Goal: Task Accomplishment & Management: Manage account settings

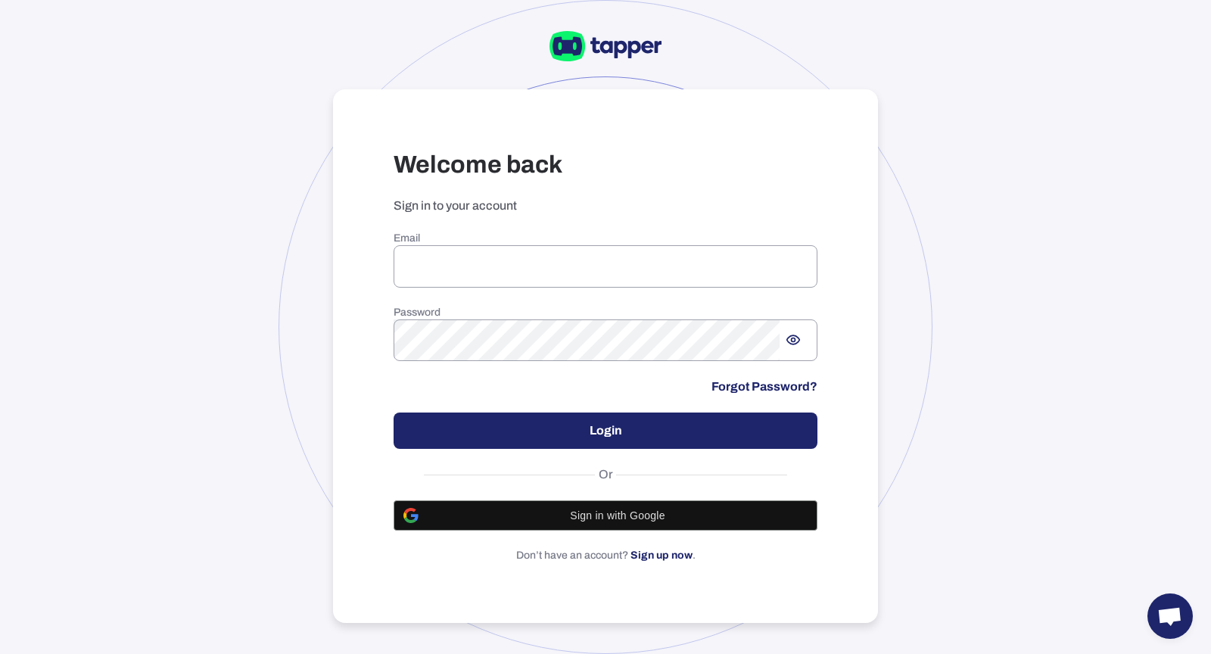
type input "**********"
click at [574, 429] on button "Login" at bounding box center [606, 431] width 424 height 36
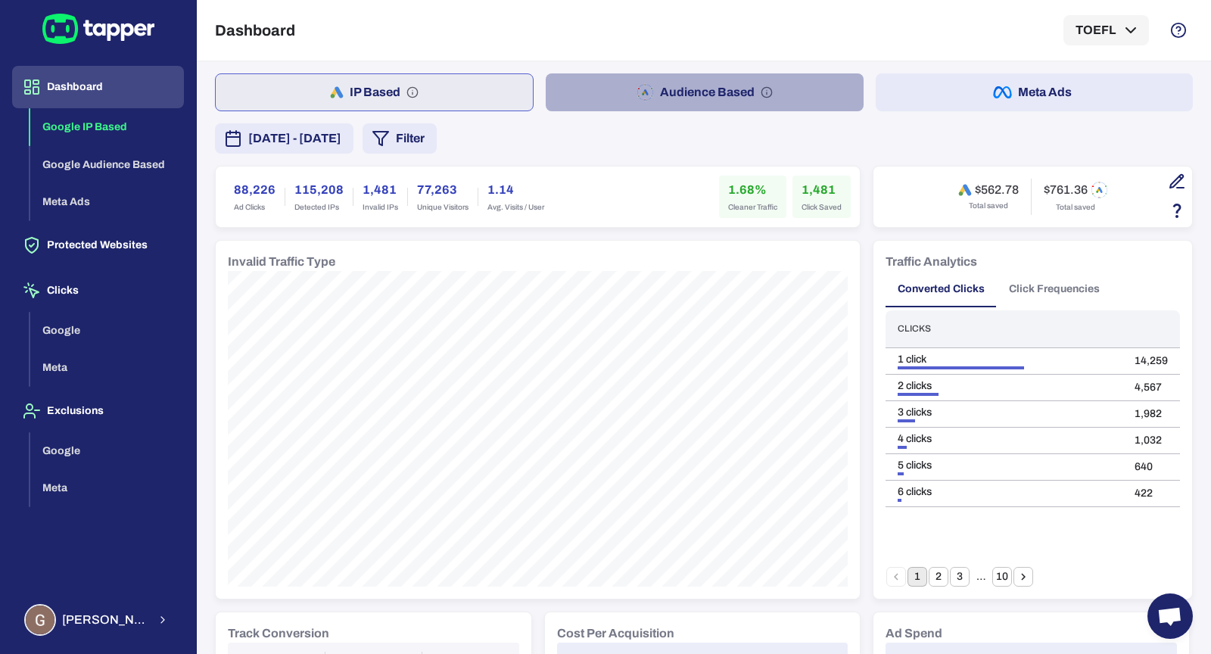
click at [805, 84] on button "Audience Based" at bounding box center [704, 92] width 317 height 38
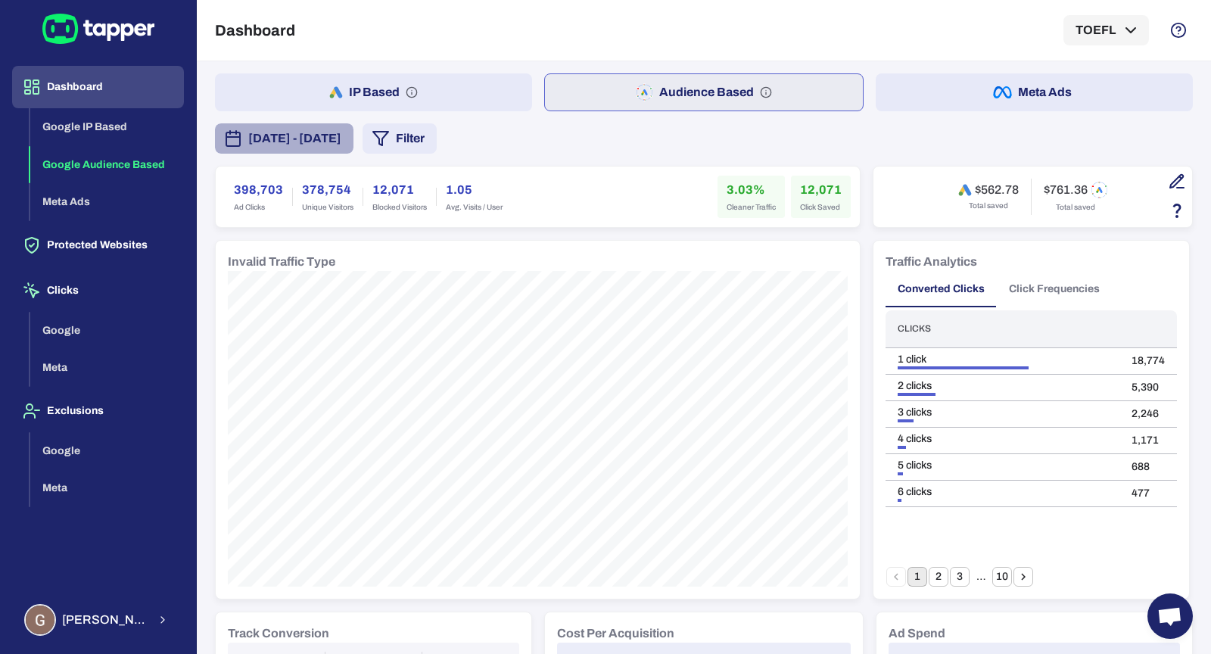
click at [353, 149] on button "[DATE] - [DATE]" at bounding box center [284, 138] width 139 height 30
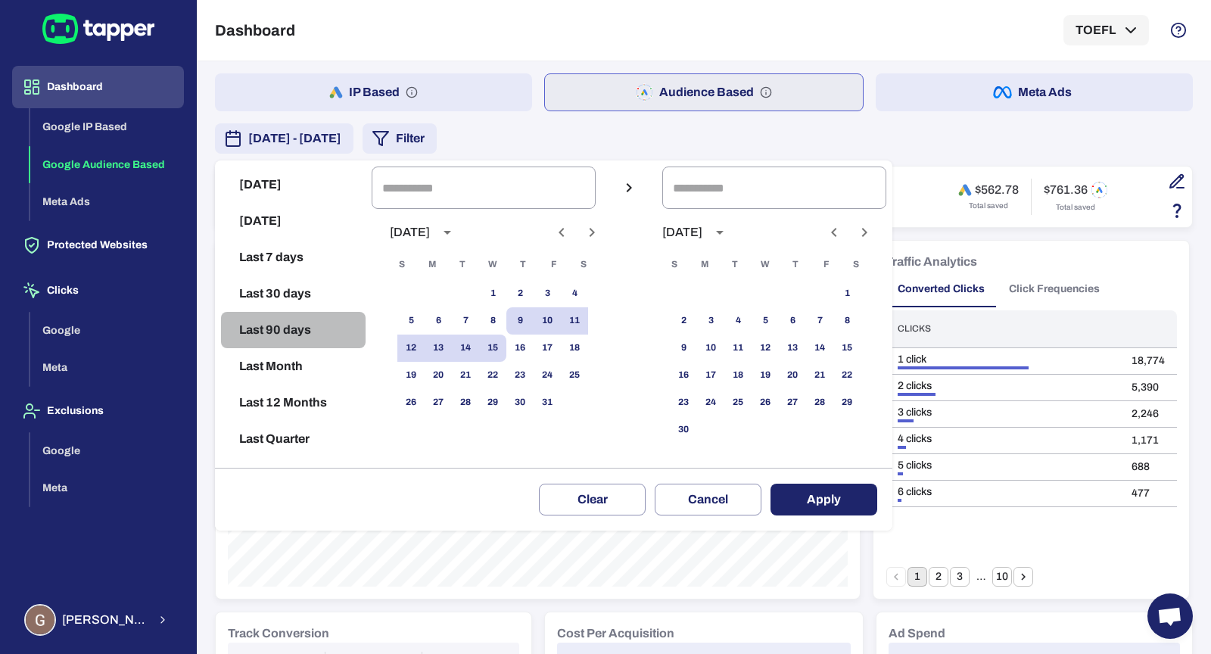
click at [260, 332] on button "Last 90 days" at bounding box center [293, 330] width 145 height 36
type input "**********"
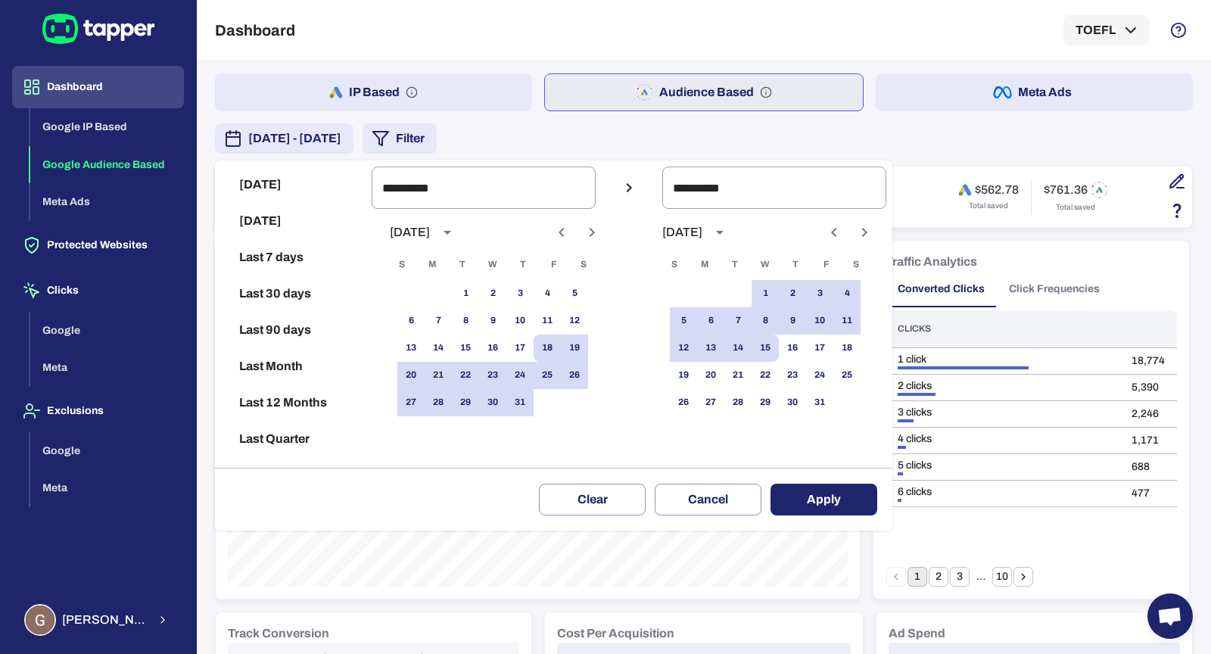
click at [802, 495] on button "Apply" at bounding box center [824, 500] width 107 height 32
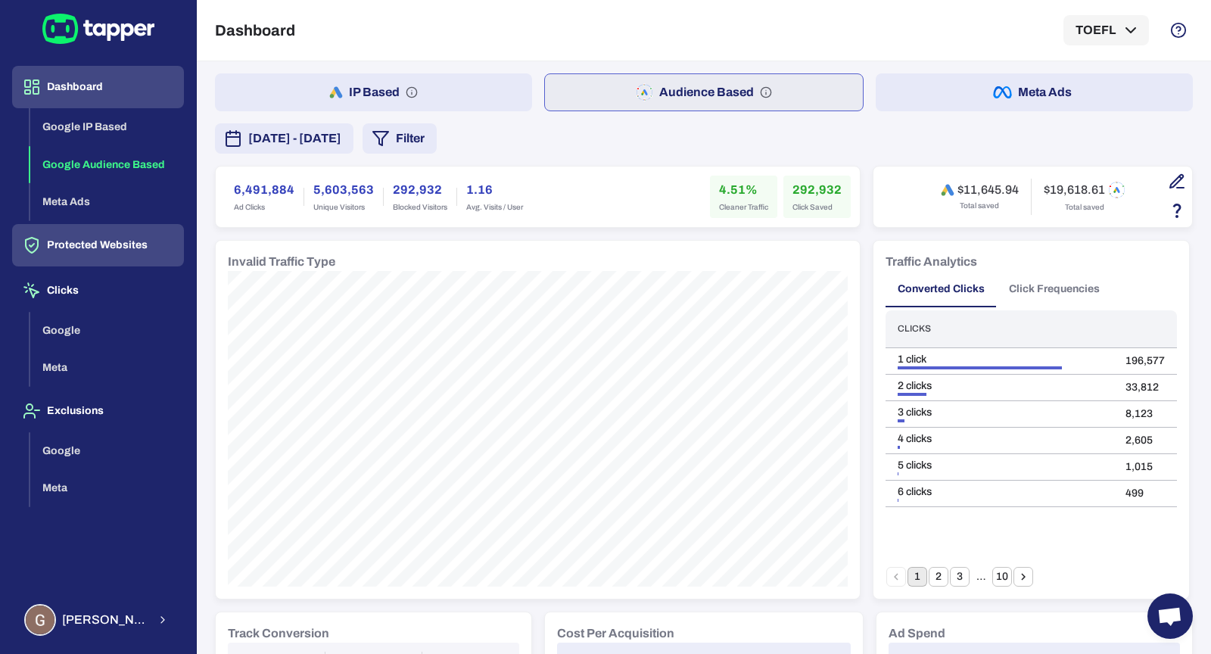
click at [142, 257] on button "Protected Websites" at bounding box center [98, 245] width 172 height 42
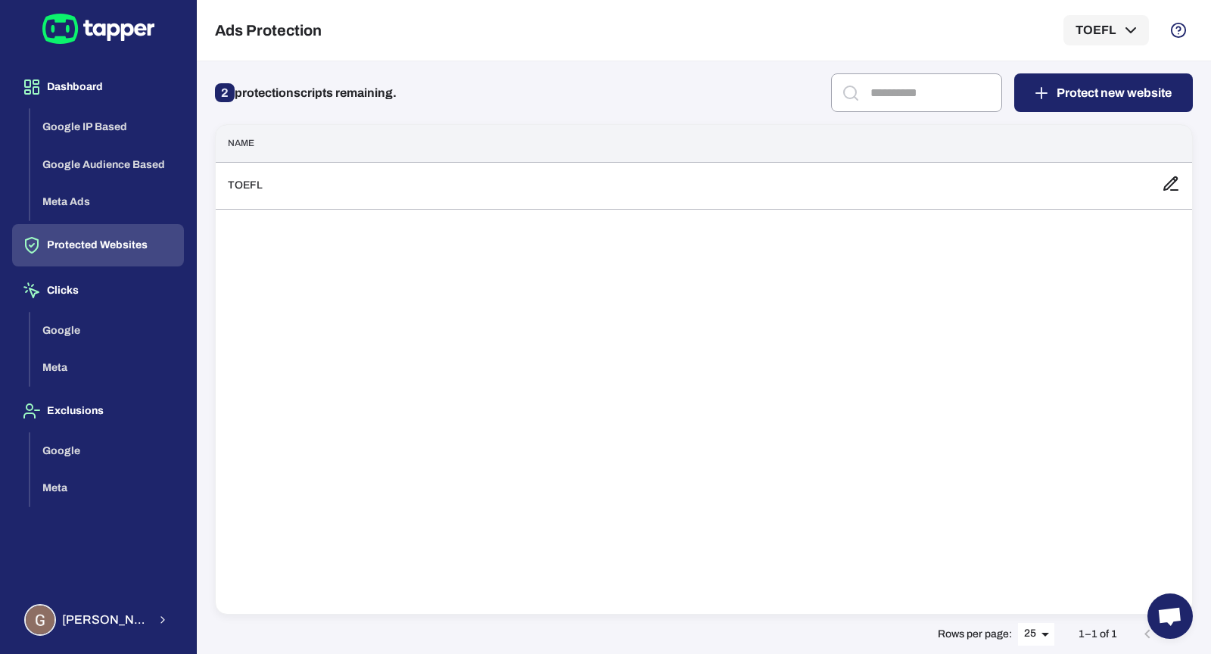
click at [285, 210] on div "Name TOEFL" at bounding box center [704, 369] width 978 height 490
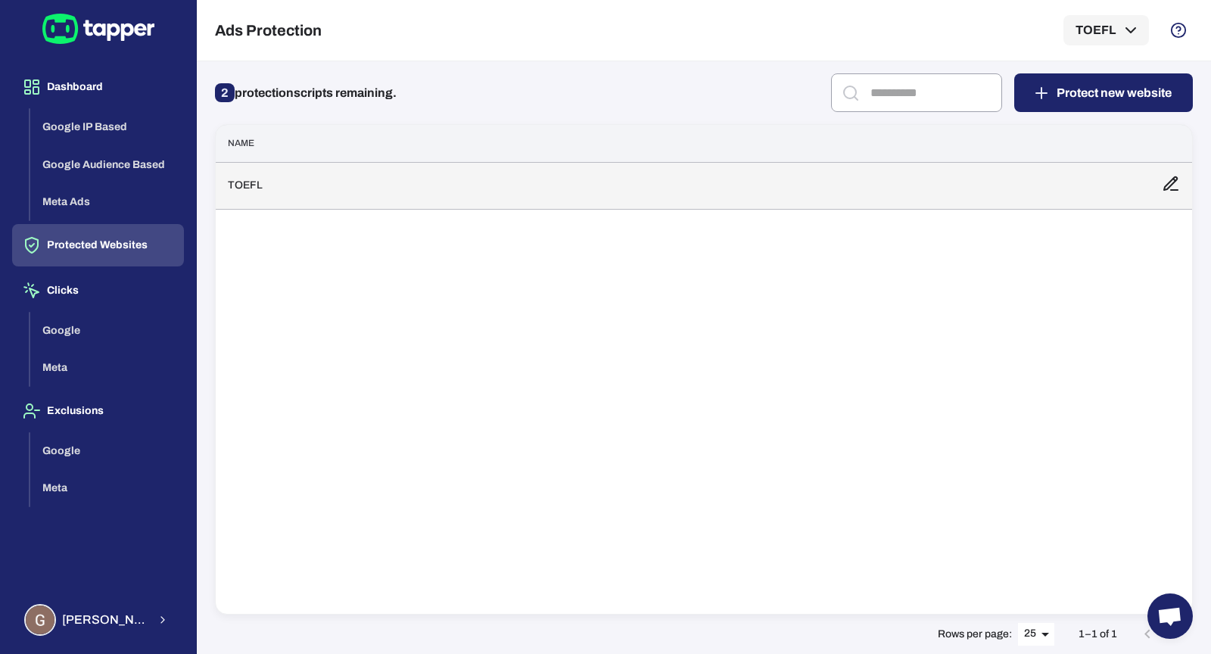
click at [296, 189] on td "TOEFL" at bounding box center [683, 185] width 934 height 47
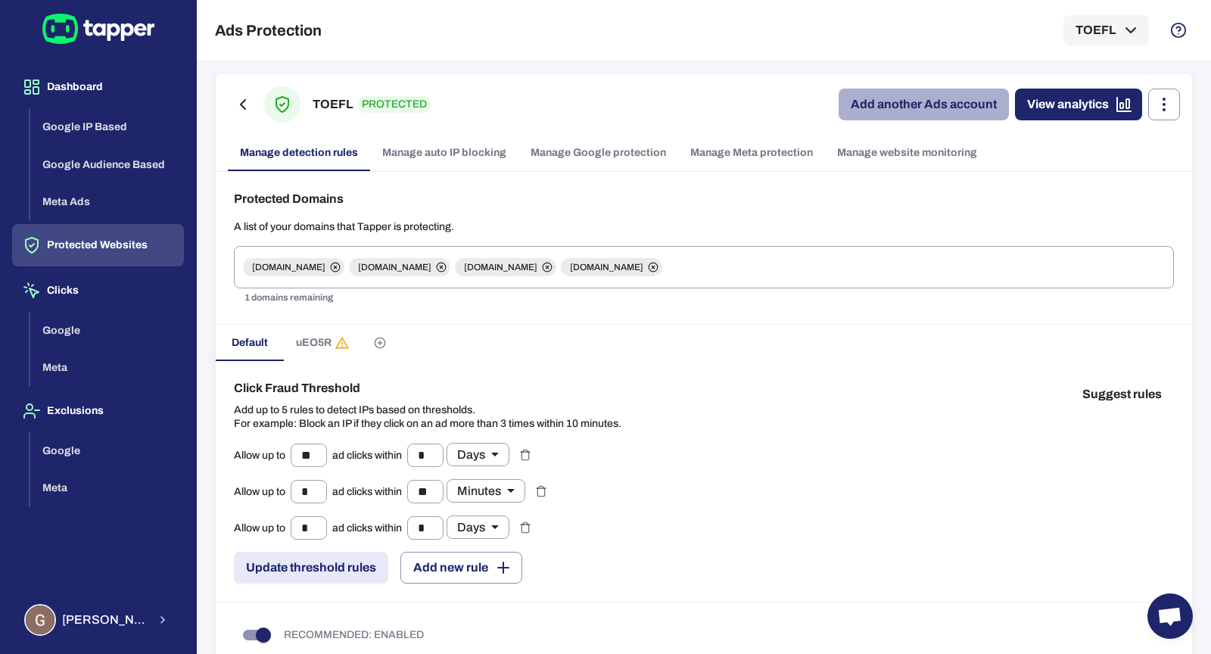
click at [872, 111] on link "Add another Ads account" at bounding box center [924, 105] width 170 height 32
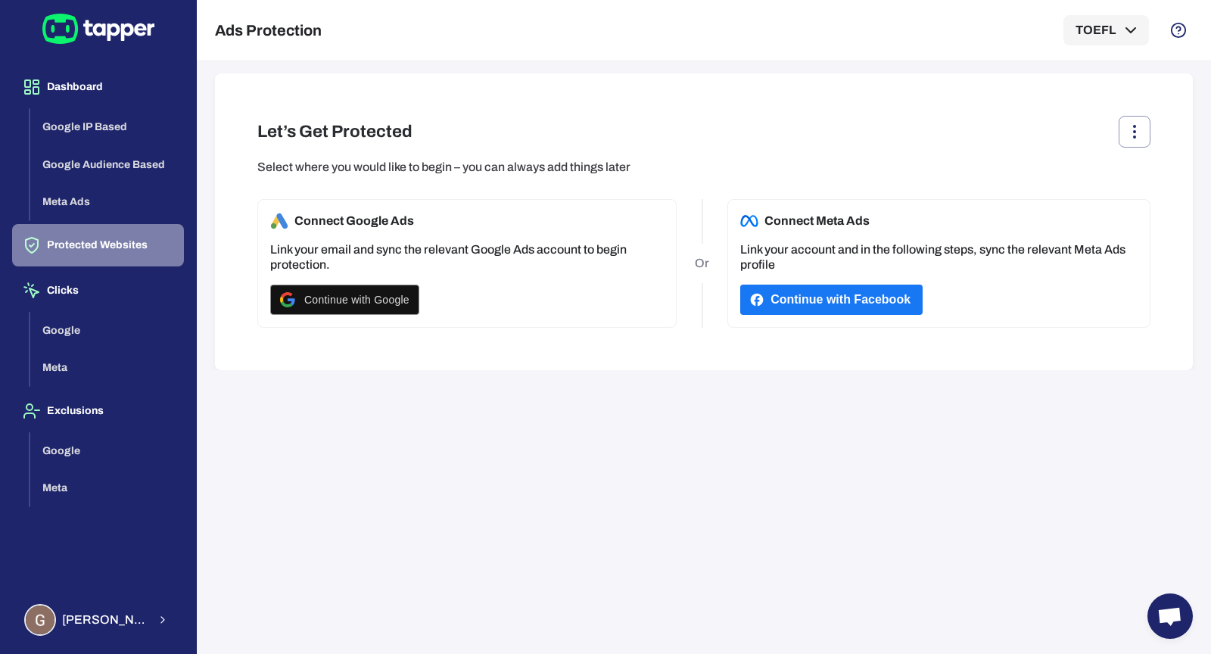
click at [93, 238] on button "Protected Websites" at bounding box center [98, 245] width 172 height 42
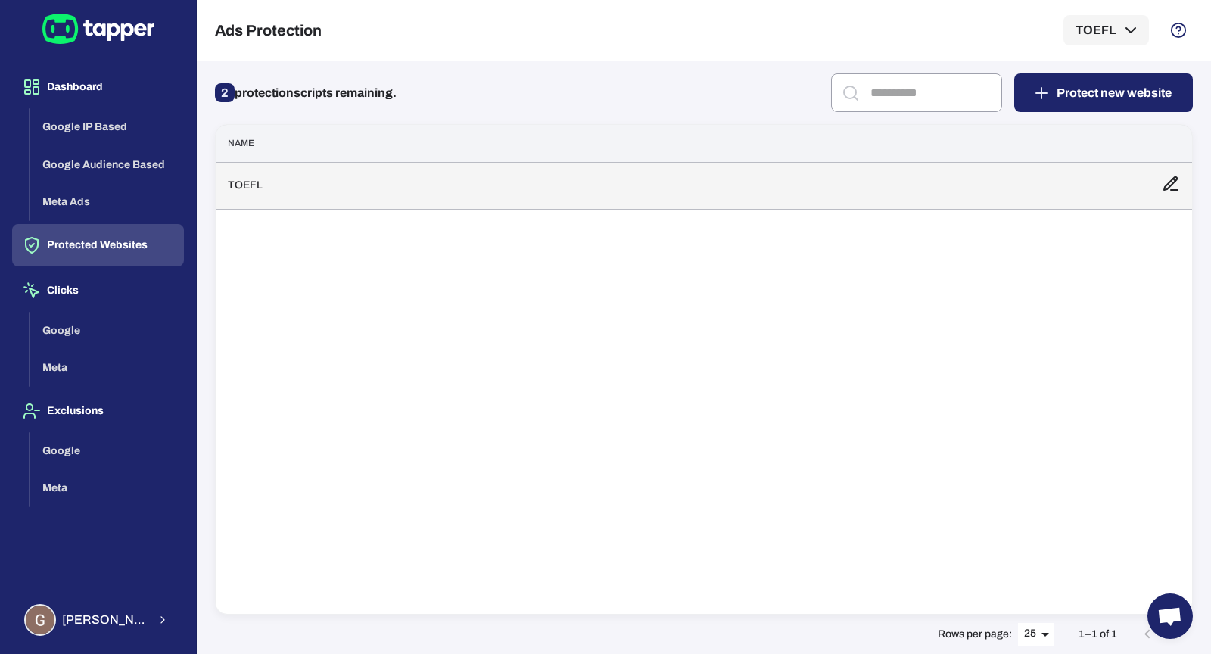
click at [435, 179] on td "TOEFL" at bounding box center [683, 185] width 934 height 47
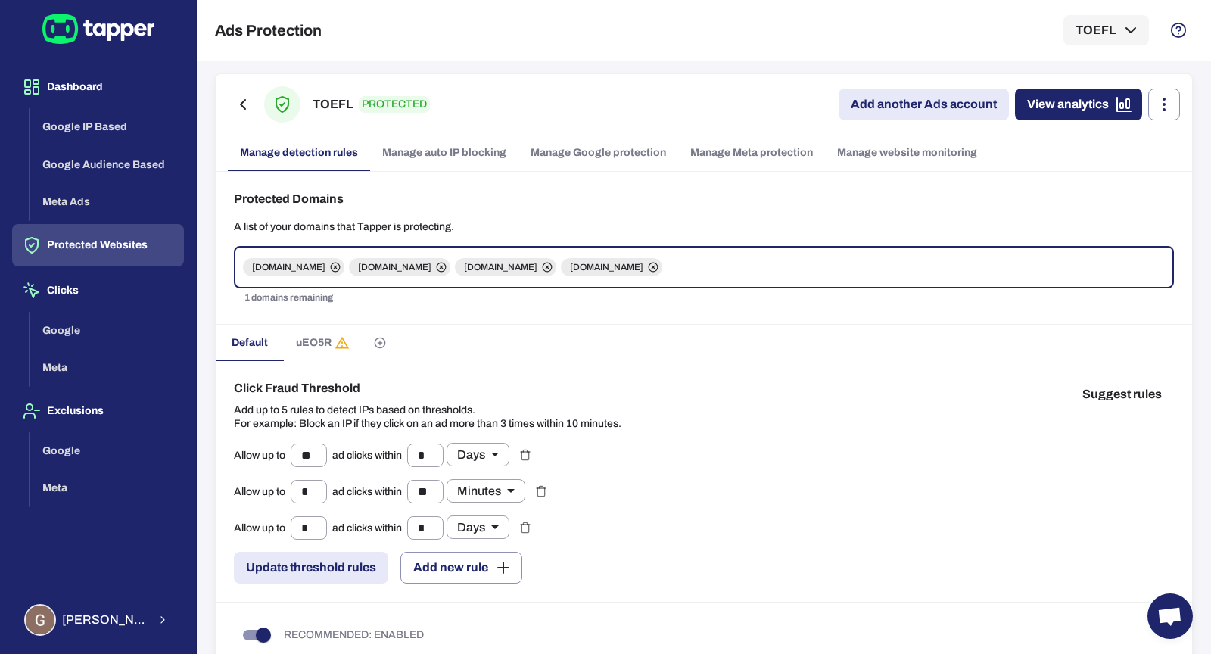
click at [882, 159] on link "Manage website monitoring" at bounding box center [907, 153] width 164 height 36
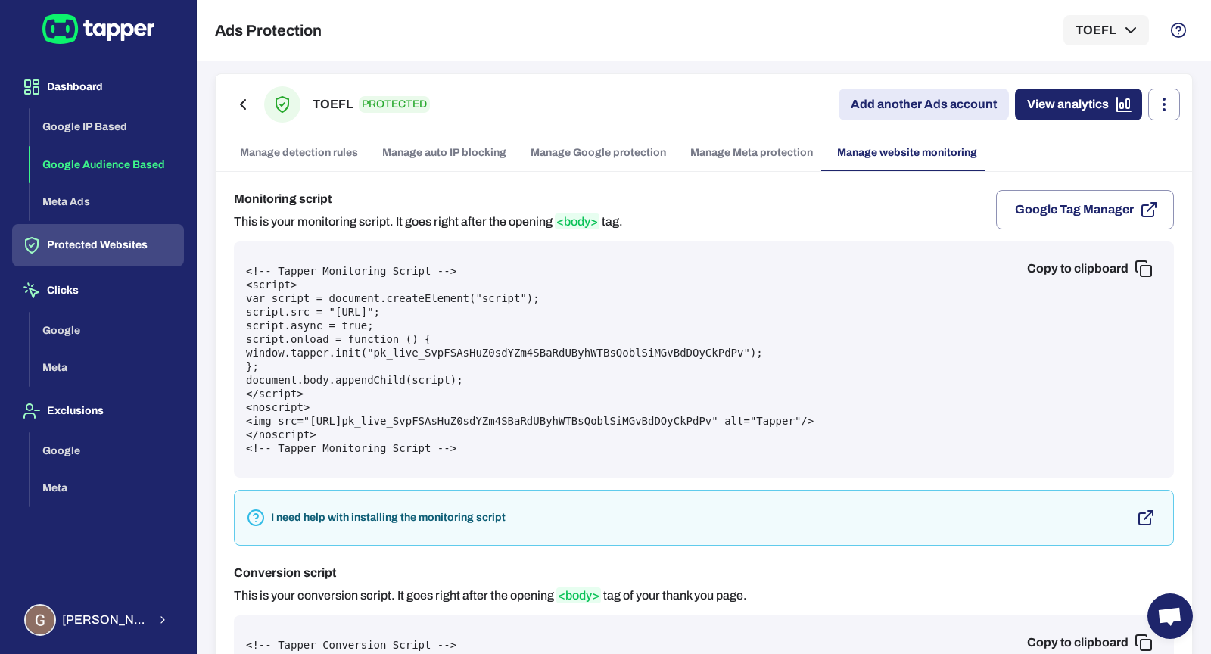
click at [111, 161] on button "Google Audience Based" at bounding box center [107, 165] width 154 height 38
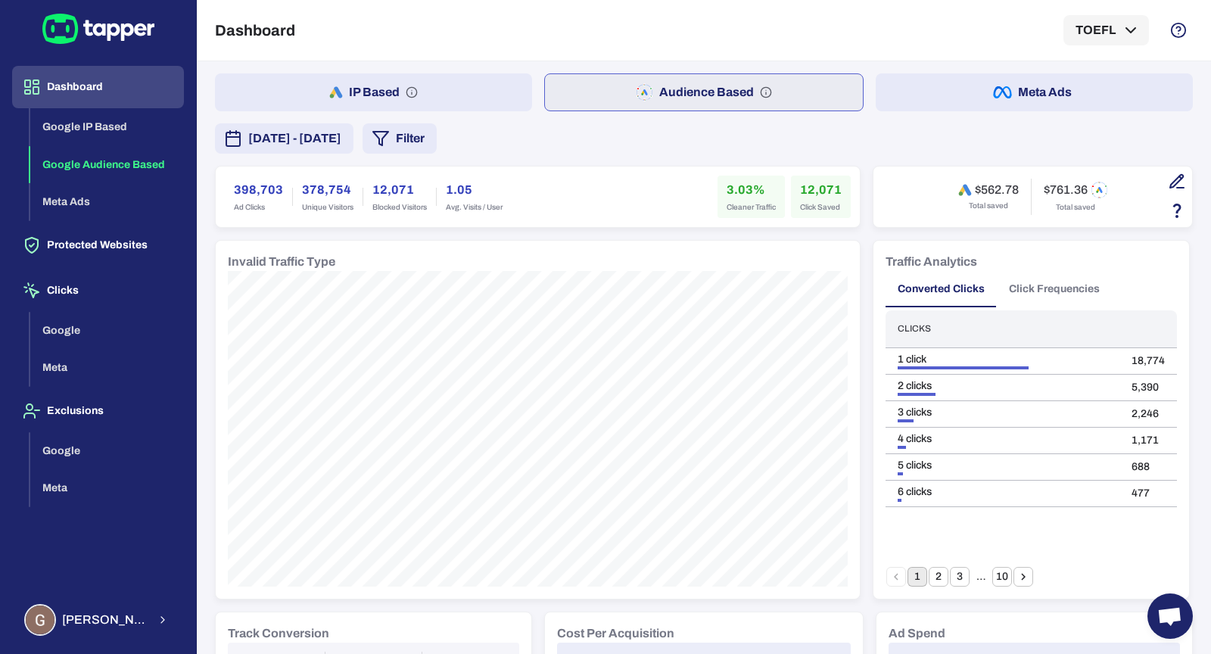
click at [341, 141] on span "[DATE] - [DATE]" at bounding box center [294, 138] width 93 height 18
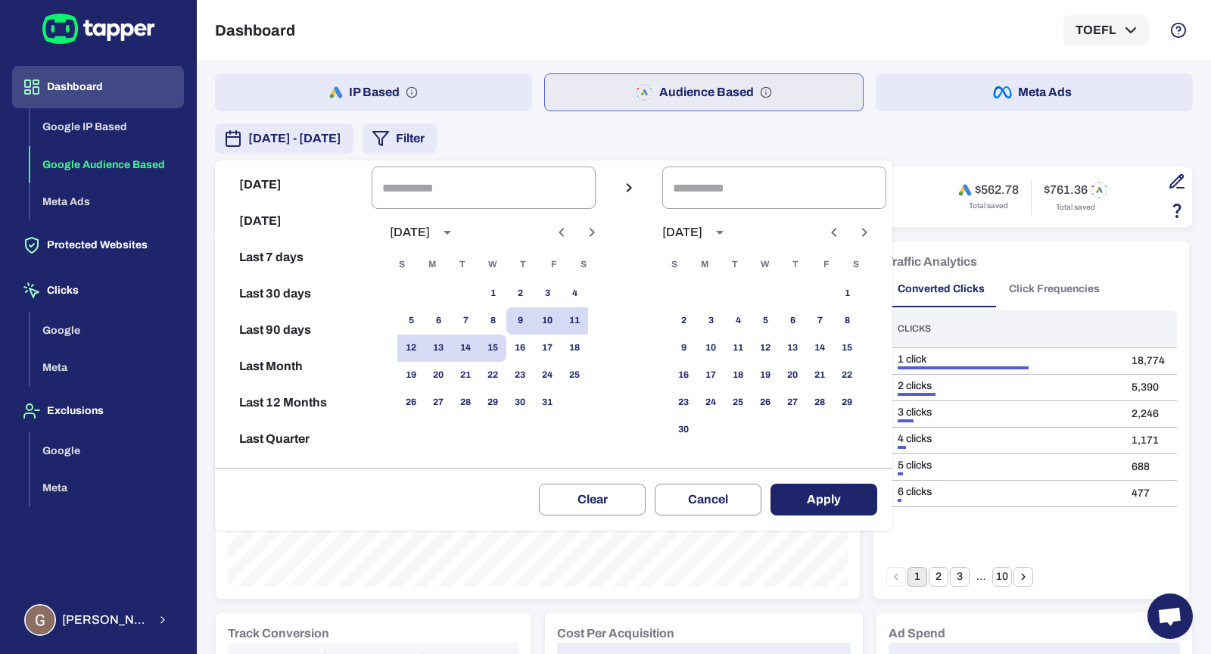
click at [297, 341] on button "Last 90 days" at bounding box center [293, 330] width 145 height 36
type input "**********"
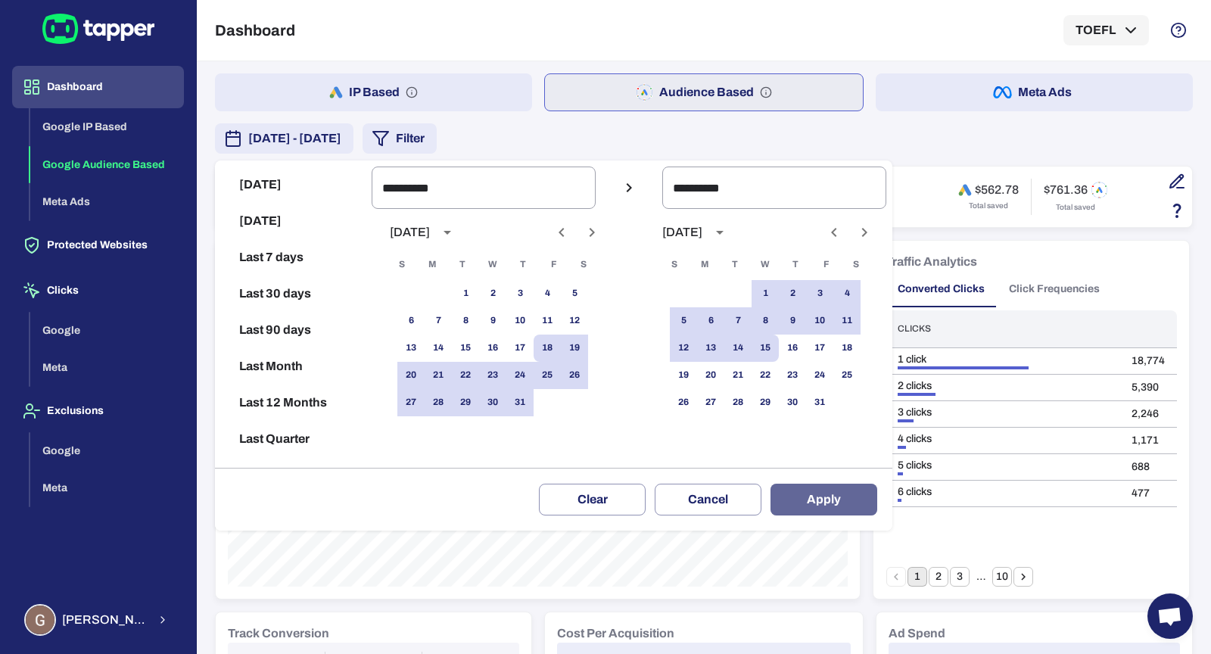
click at [805, 490] on button "Apply" at bounding box center [824, 500] width 107 height 32
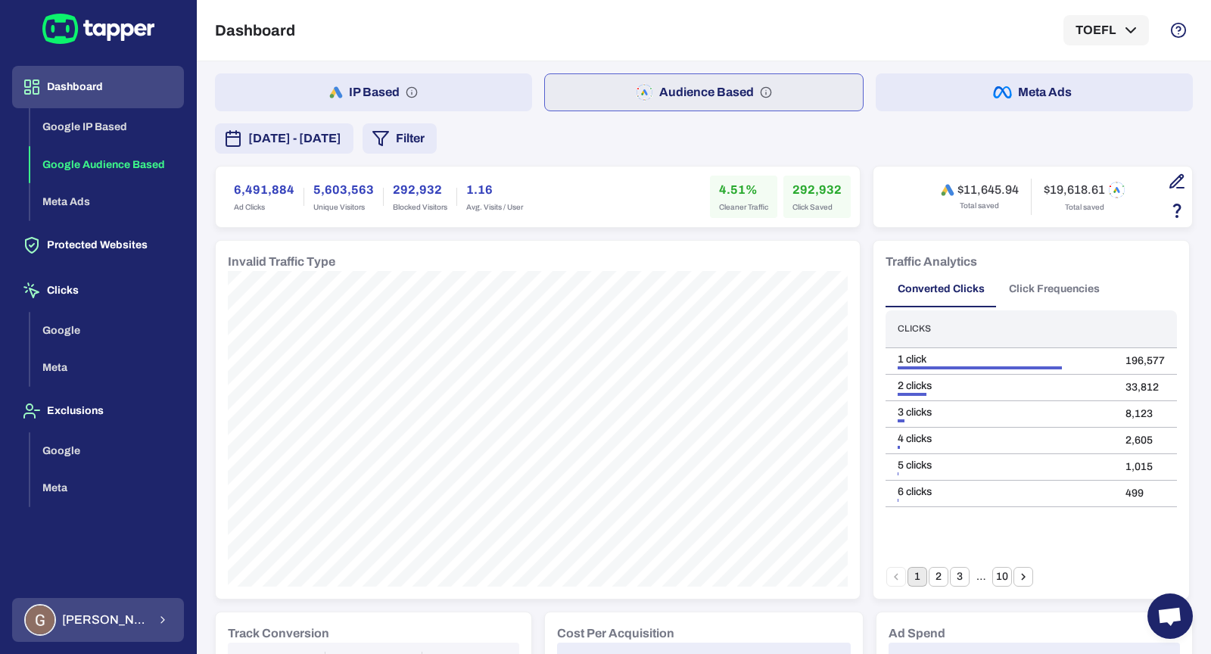
click at [99, 639] on button "[PERSON_NAME]" at bounding box center [98, 620] width 172 height 44
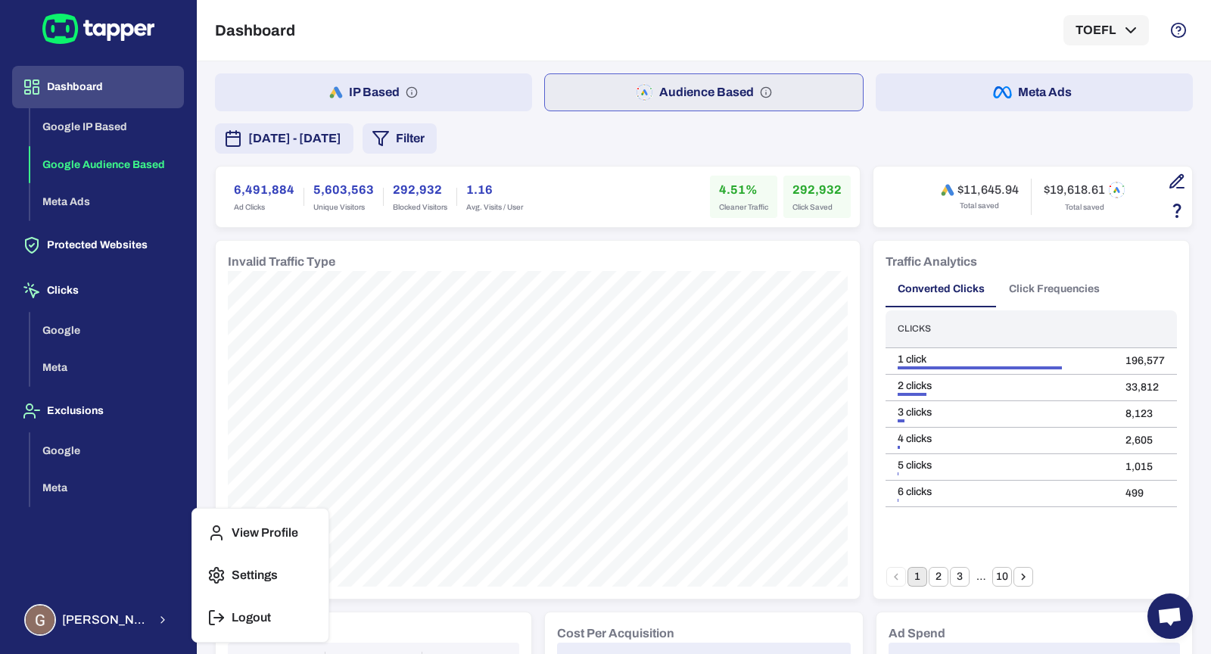
click at [243, 610] on p "Logout" at bounding box center [251, 617] width 39 height 15
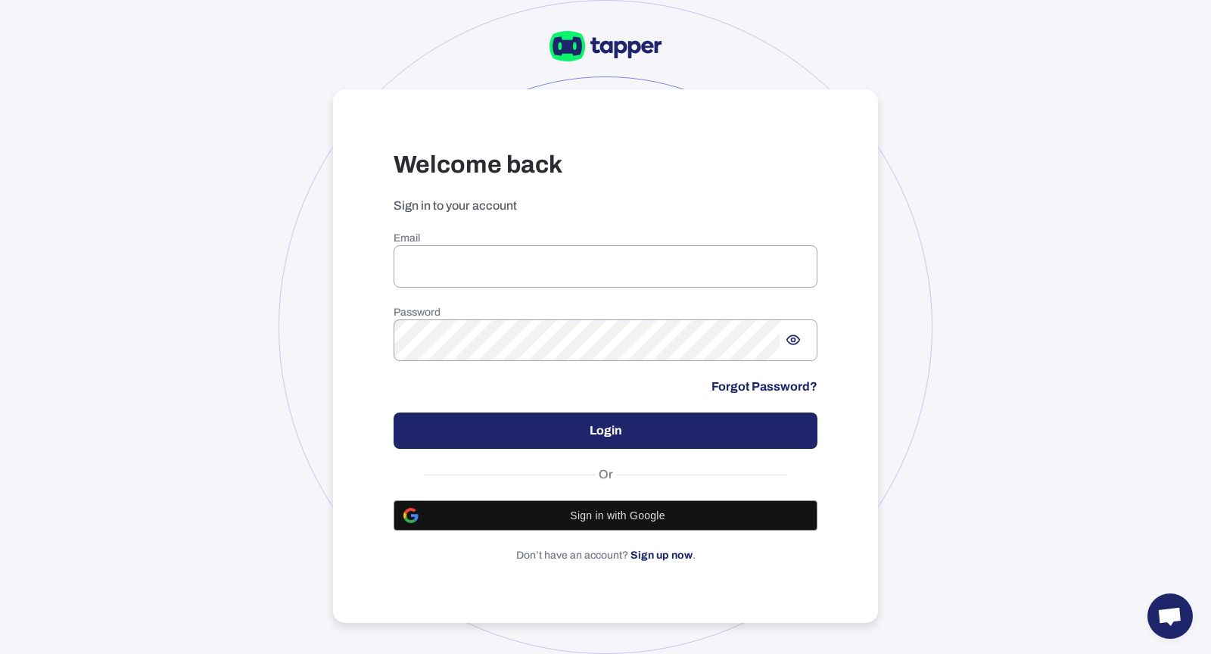
type input "**********"
click at [528, 429] on button "Login" at bounding box center [606, 431] width 424 height 36
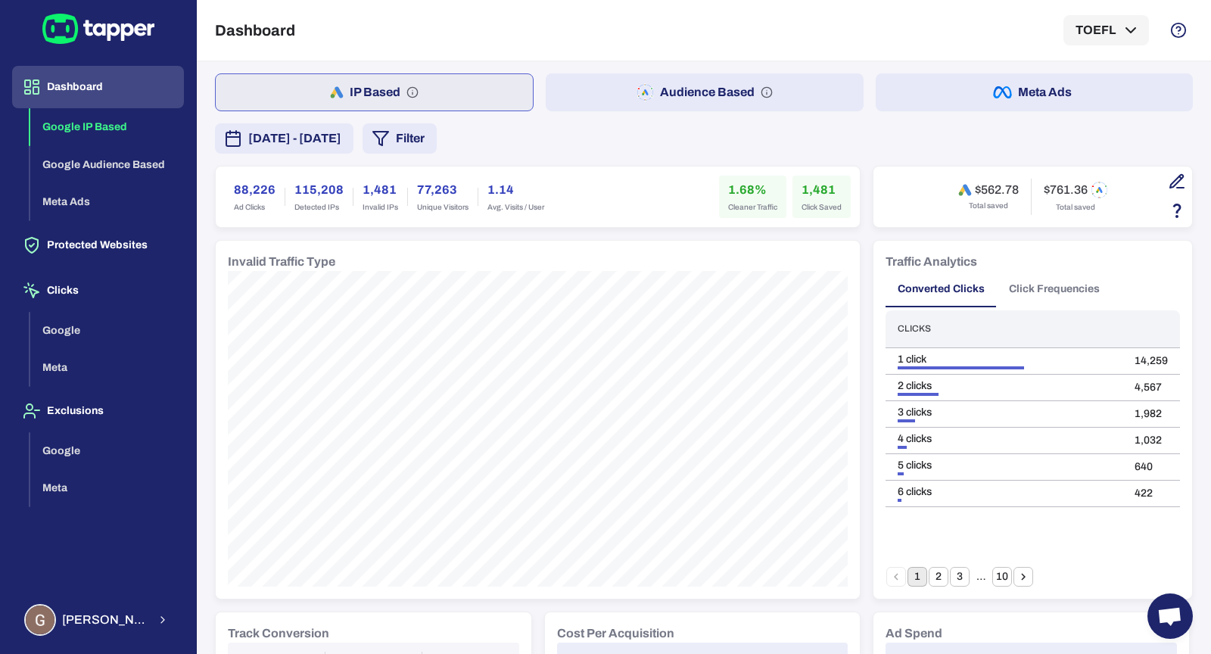
click at [596, 91] on button "Audience Based" at bounding box center [704, 92] width 317 height 38
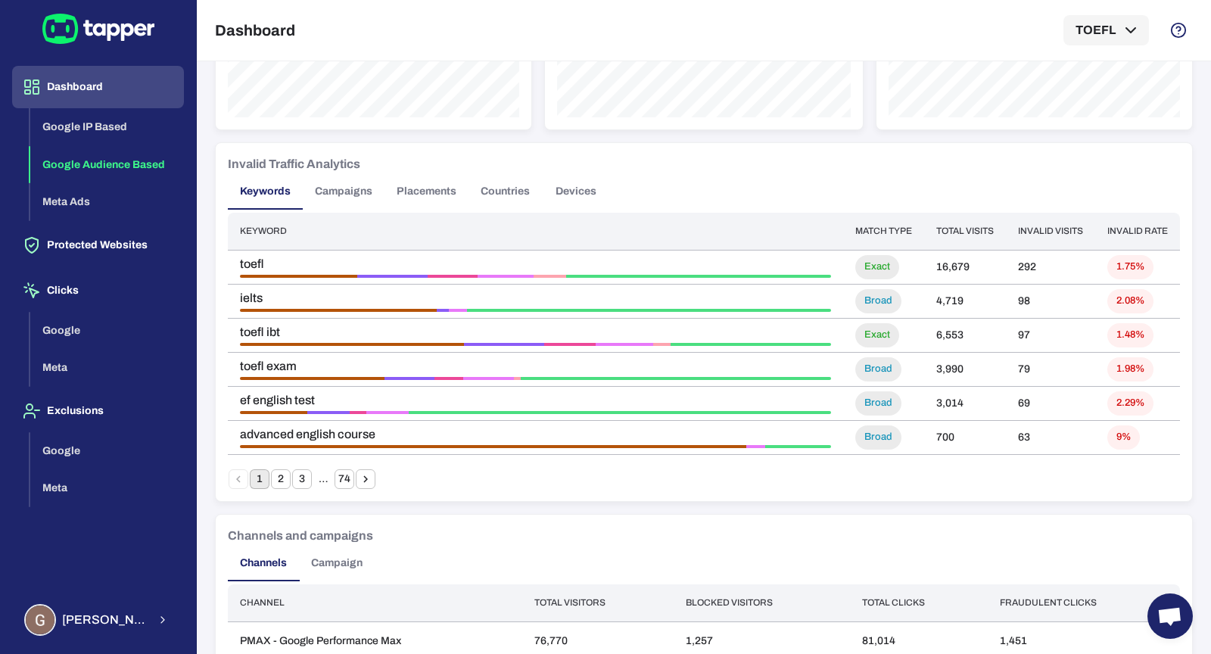
scroll to position [1070, 0]
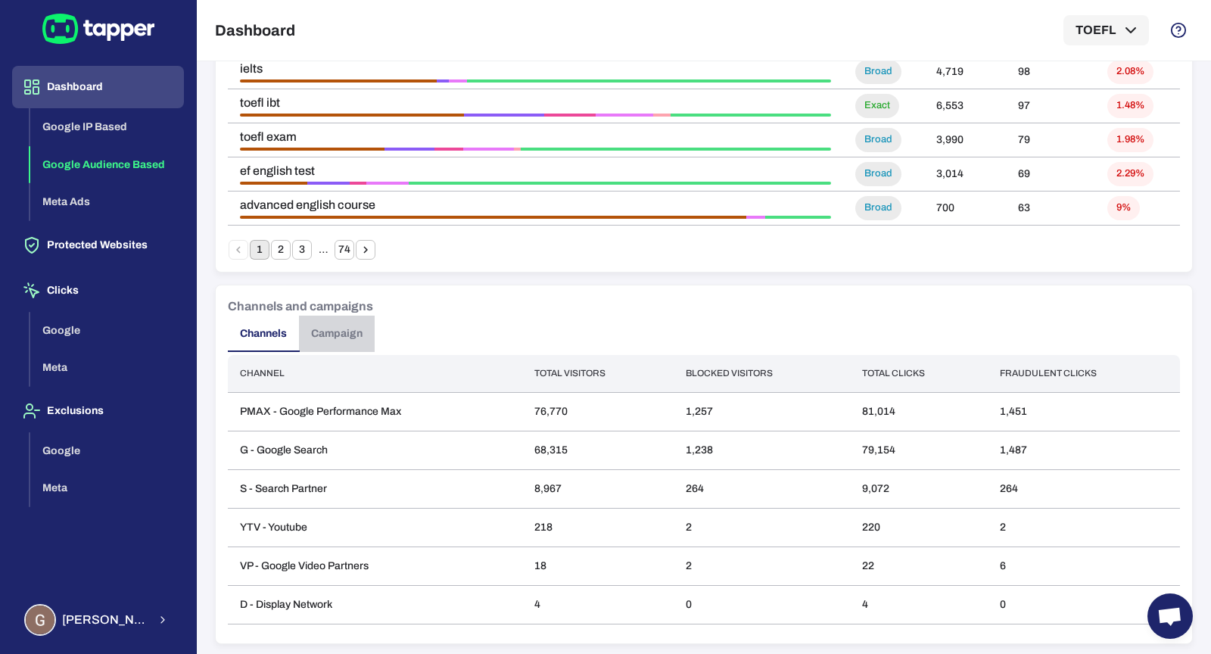
click at [342, 325] on button "Campaign" at bounding box center [337, 334] width 76 height 36
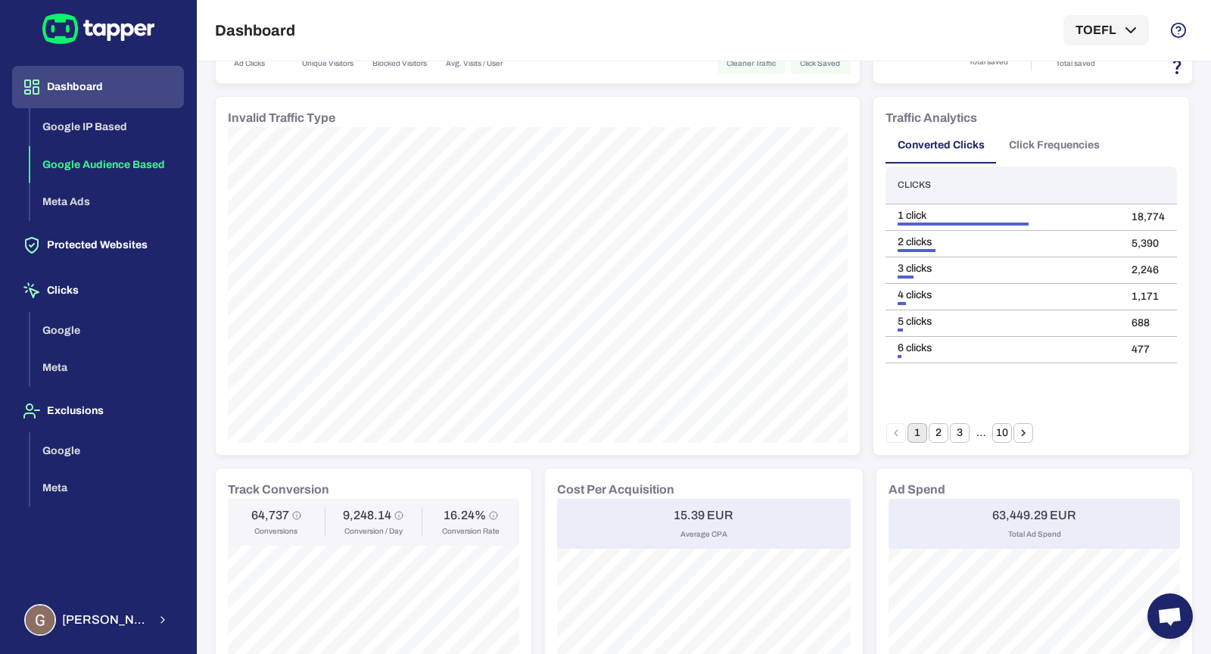
scroll to position [0, 0]
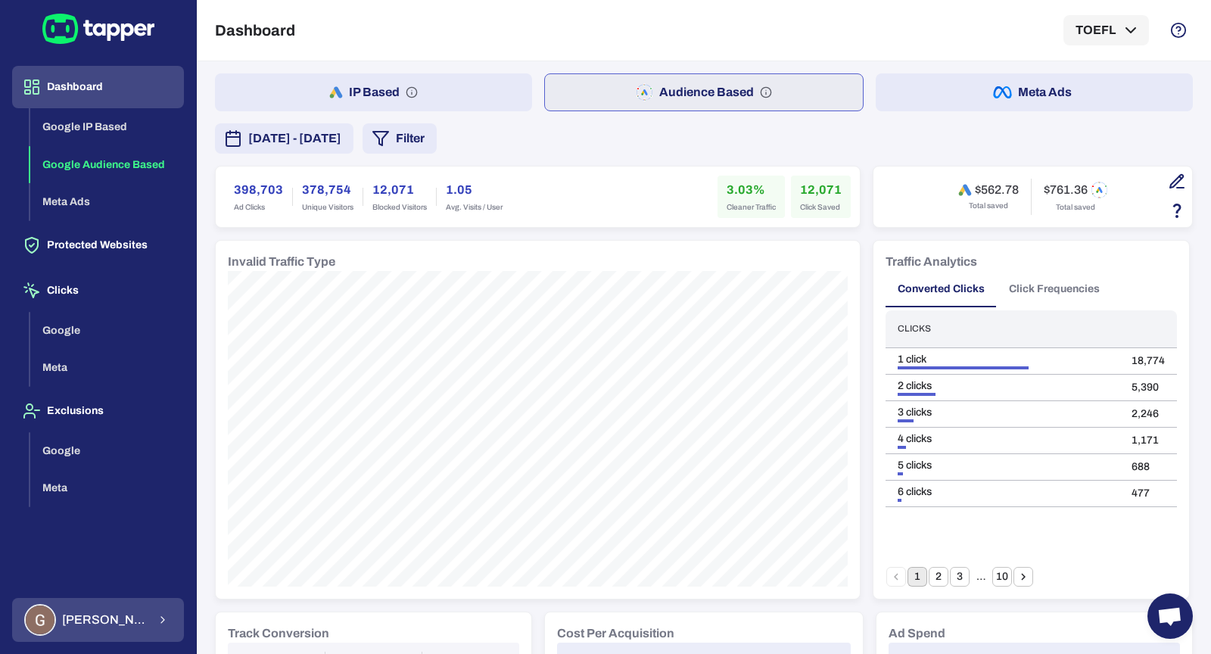
click at [167, 612] on icon "button" at bounding box center [163, 620] width 12 height 18
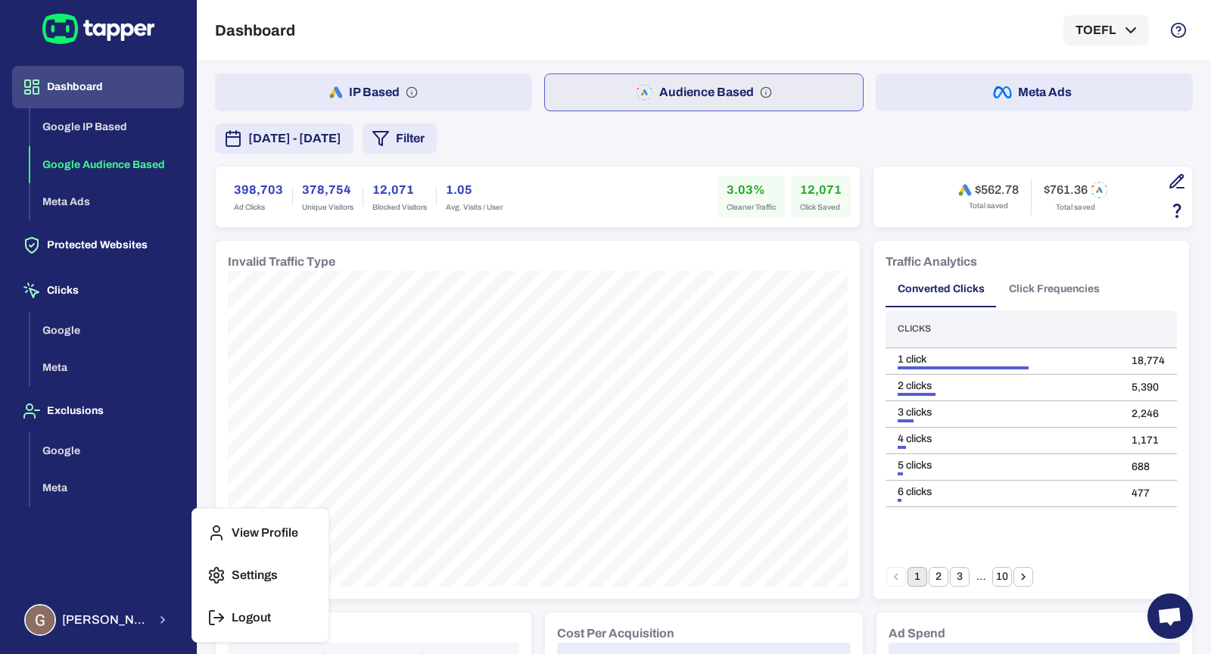
click at [232, 614] on p "Logout" at bounding box center [251, 617] width 39 height 15
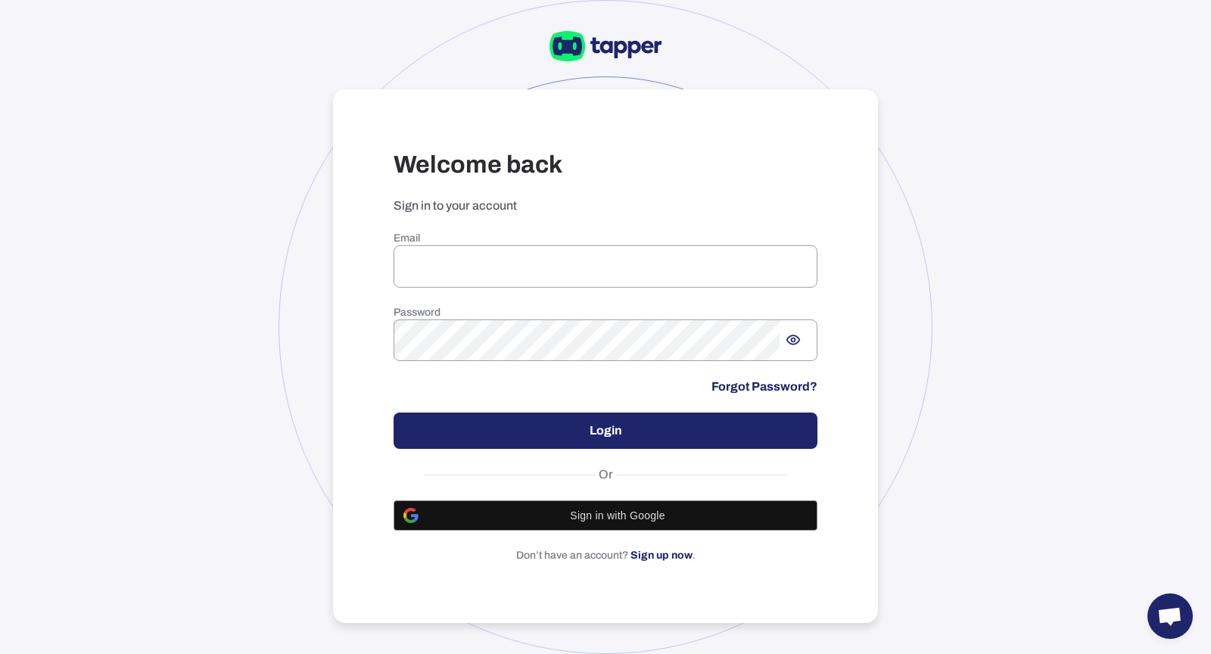
type input "**********"
click at [332, 269] on div at bounding box center [606, 327] width 654 height 654
click at [328, 245] on div at bounding box center [606, 327] width 654 height 654
